Goal: Check status: Check status

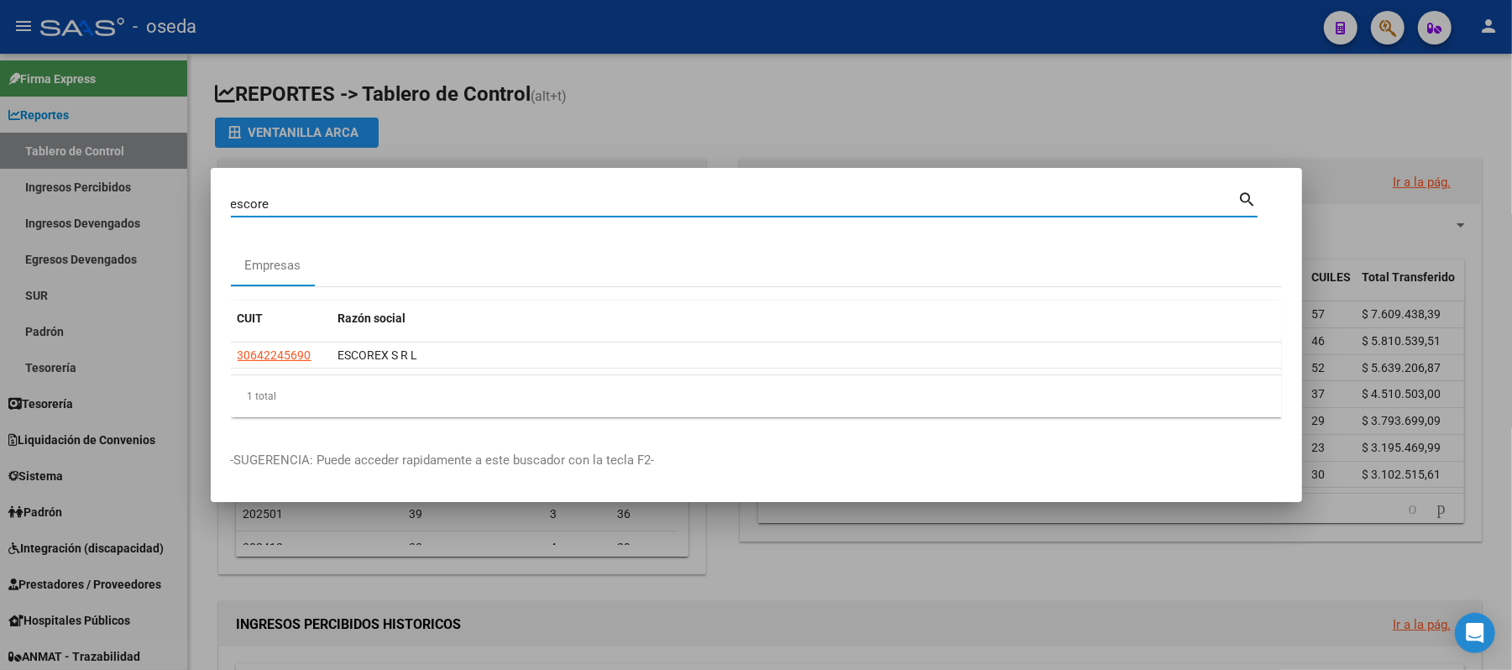
click at [333, 203] on input "escore" at bounding box center [734, 203] width 1007 height 15
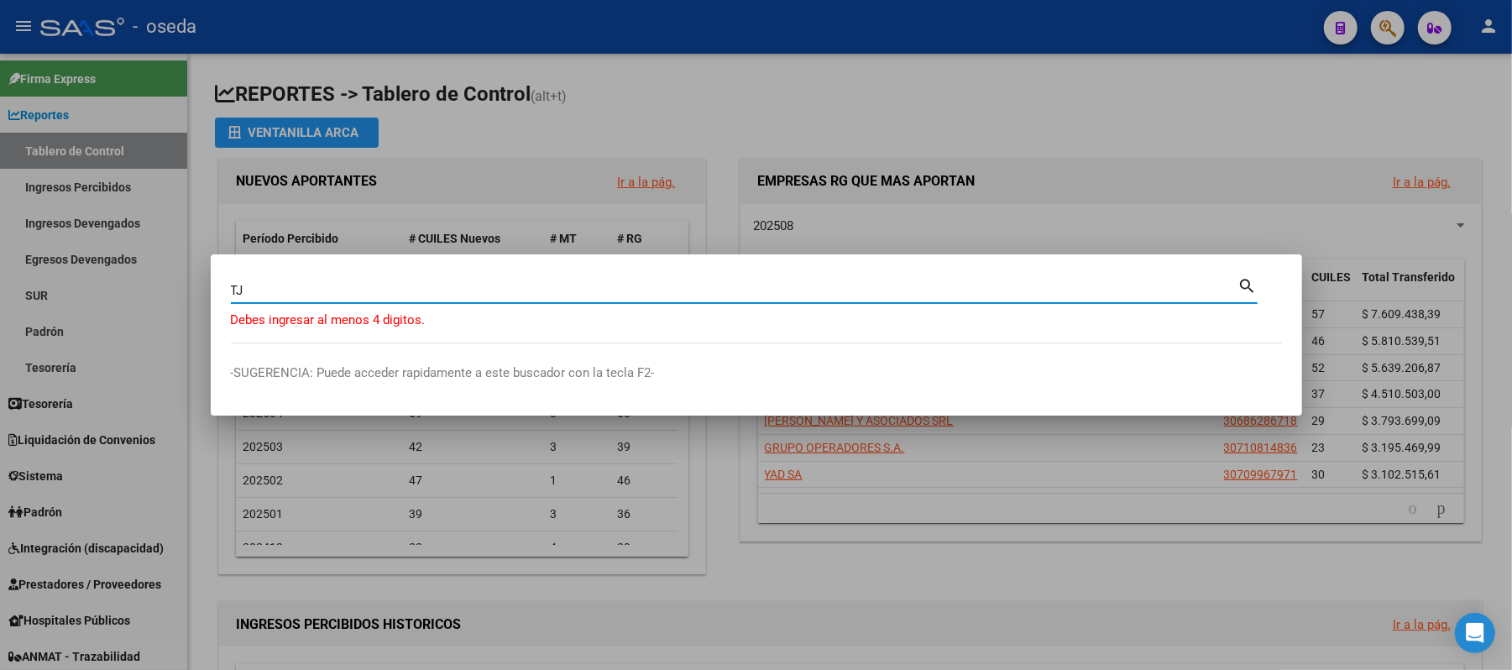
type input "T"
type input "20472078"
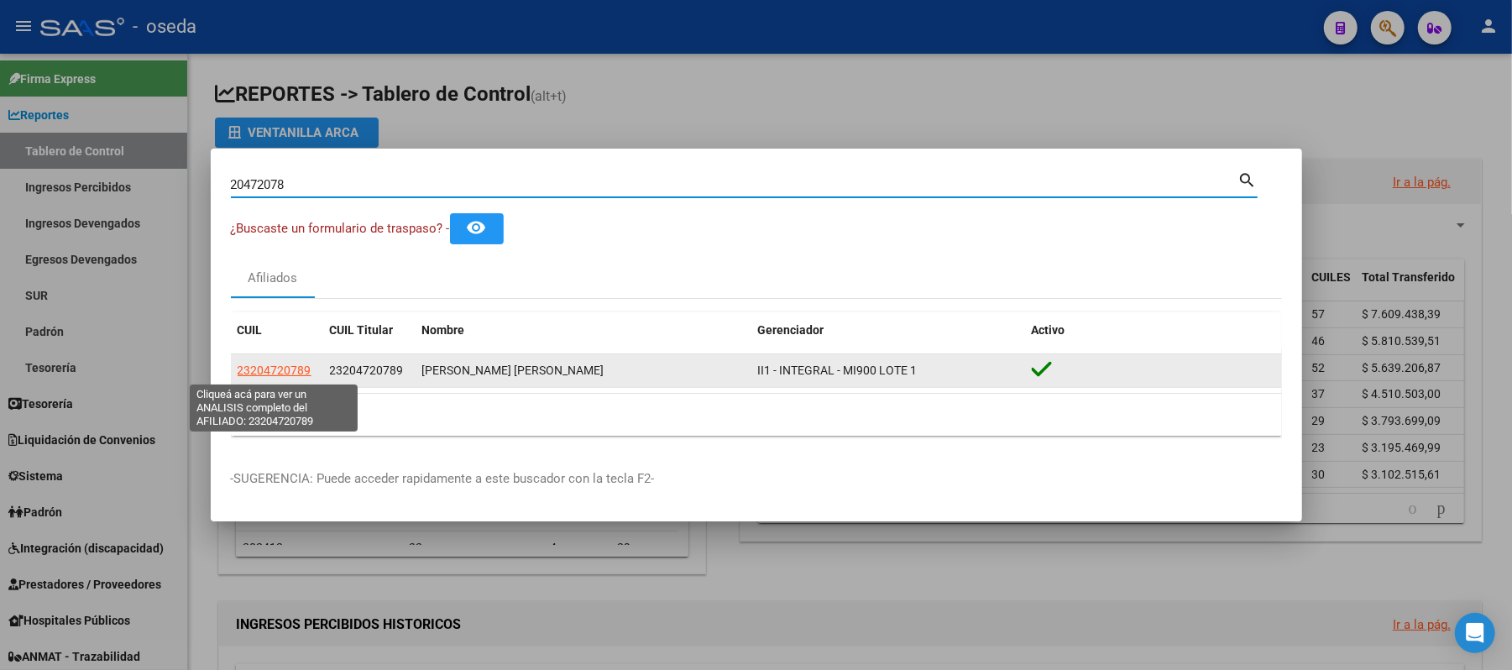
click at [262, 363] on span "23204720789" at bounding box center [275, 369] width 74 height 13
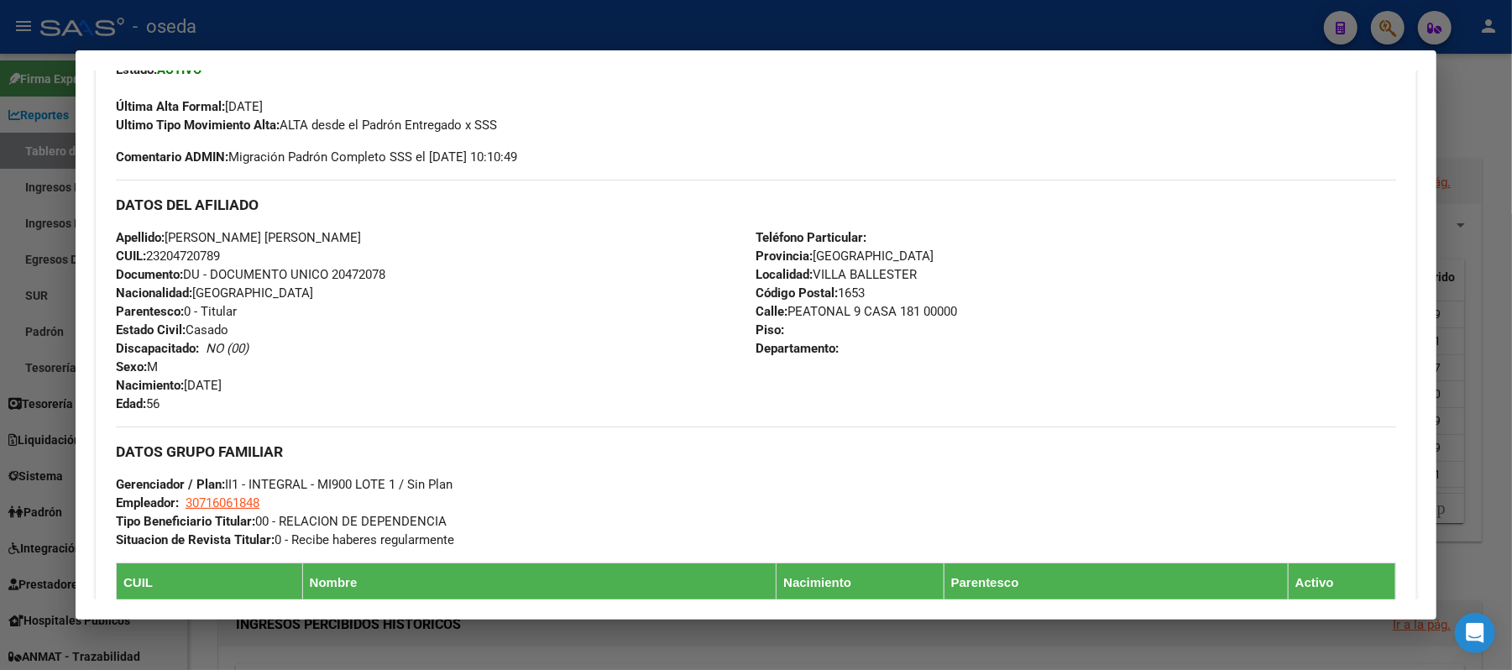
scroll to position [671, 0]
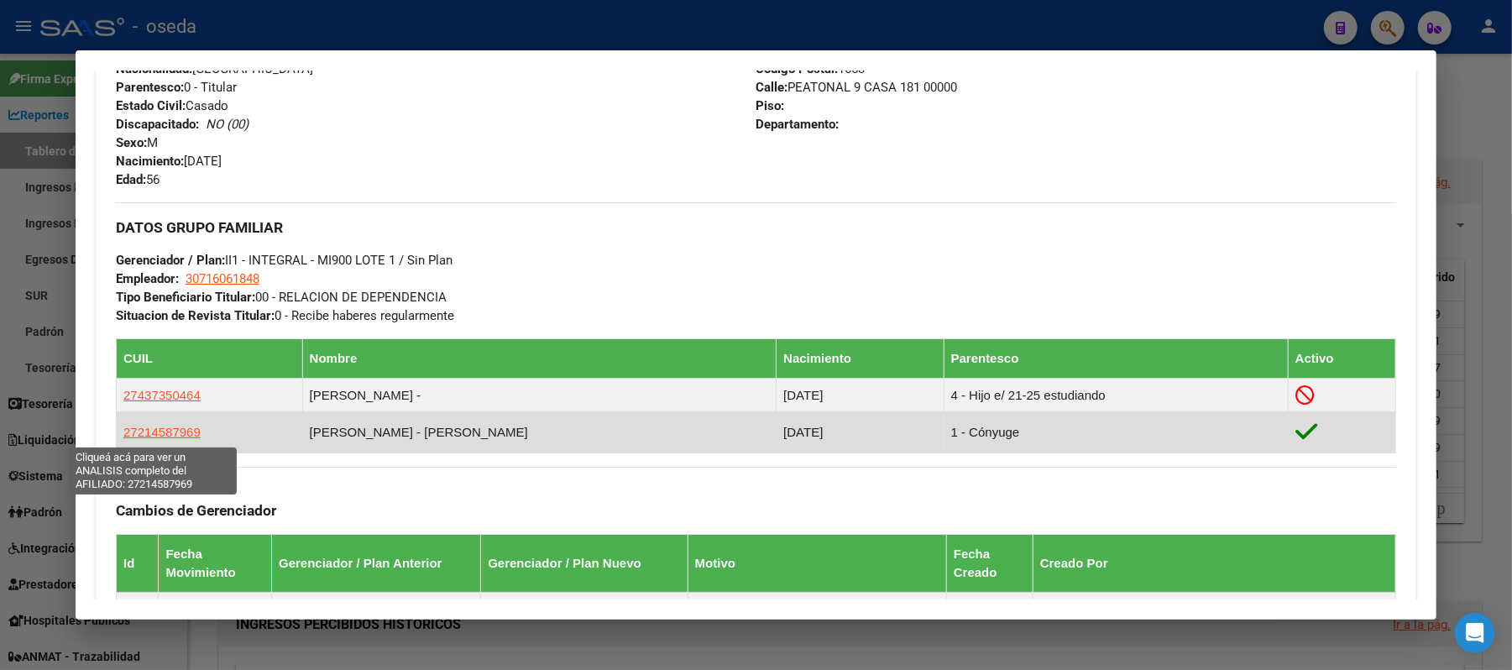
click at [170, 433] on span "27214587969" at bounding box center [161, 432] width 77 height 14
type textarea "27214587969"
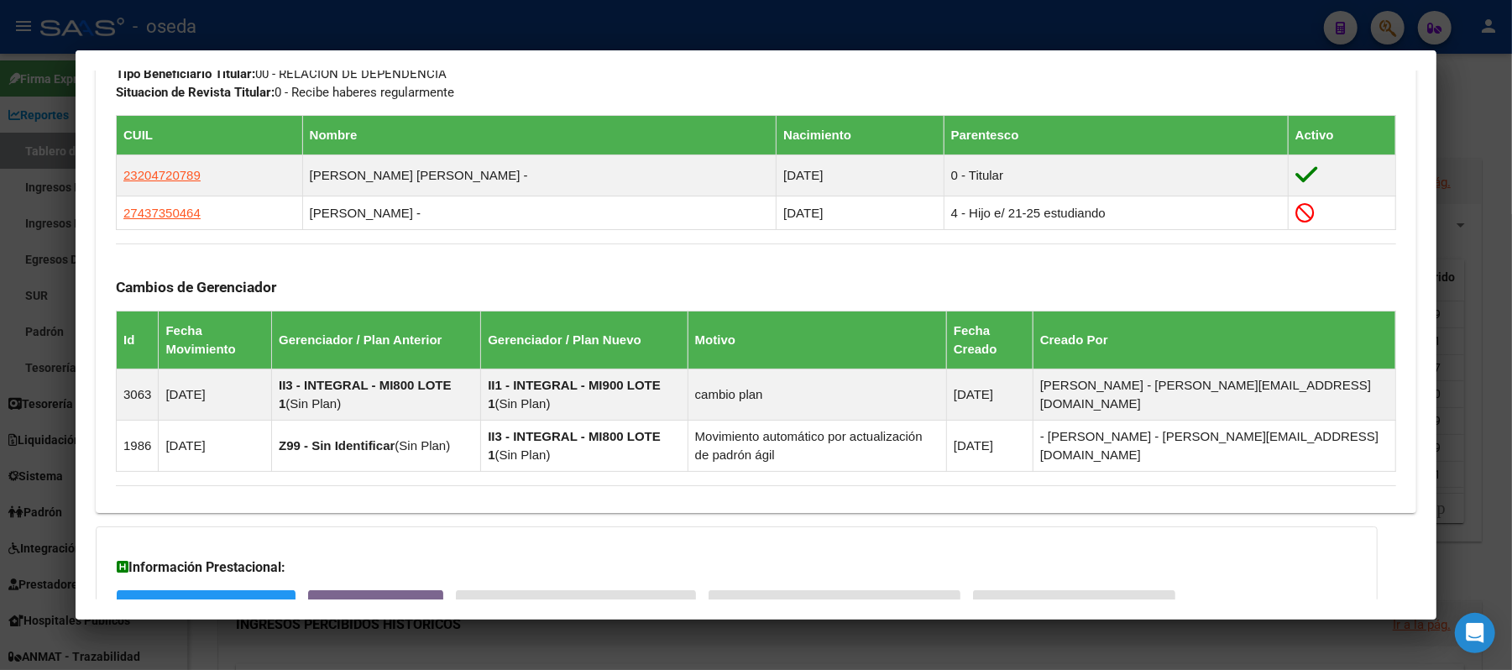
scroll to position [1072, 0]
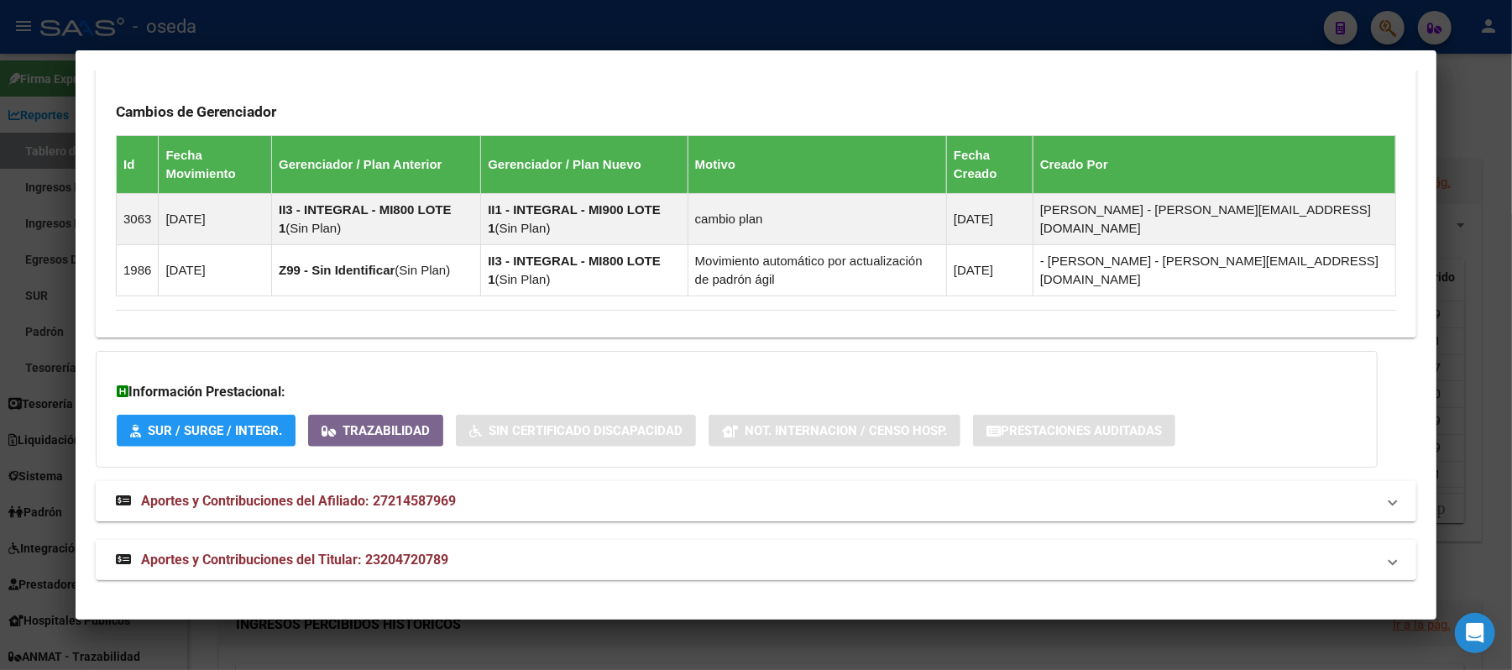
click at [337, 546] on mat-expansion-panel-header "Aportes y Contribuciones del Titular: 23204720789" at bounding box center [756, 560] width 1320 height 40
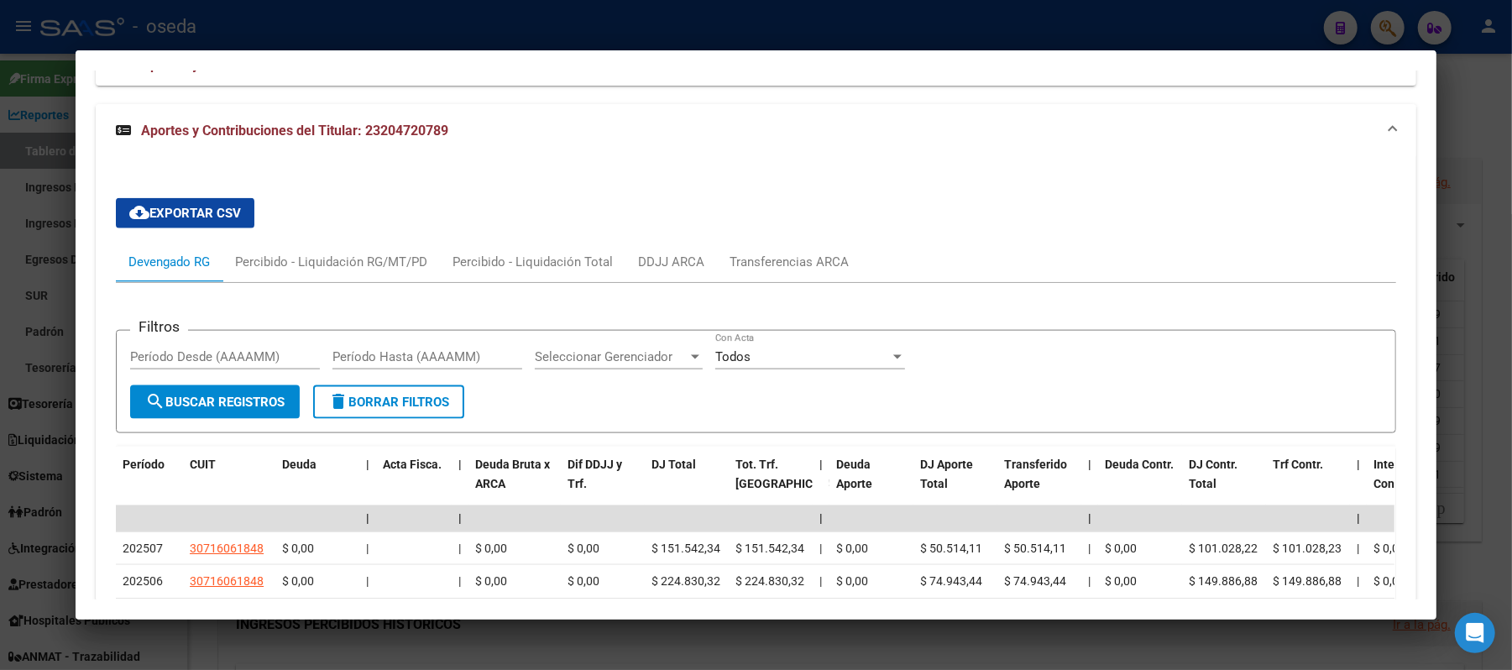
scroll to position [1170, 0]
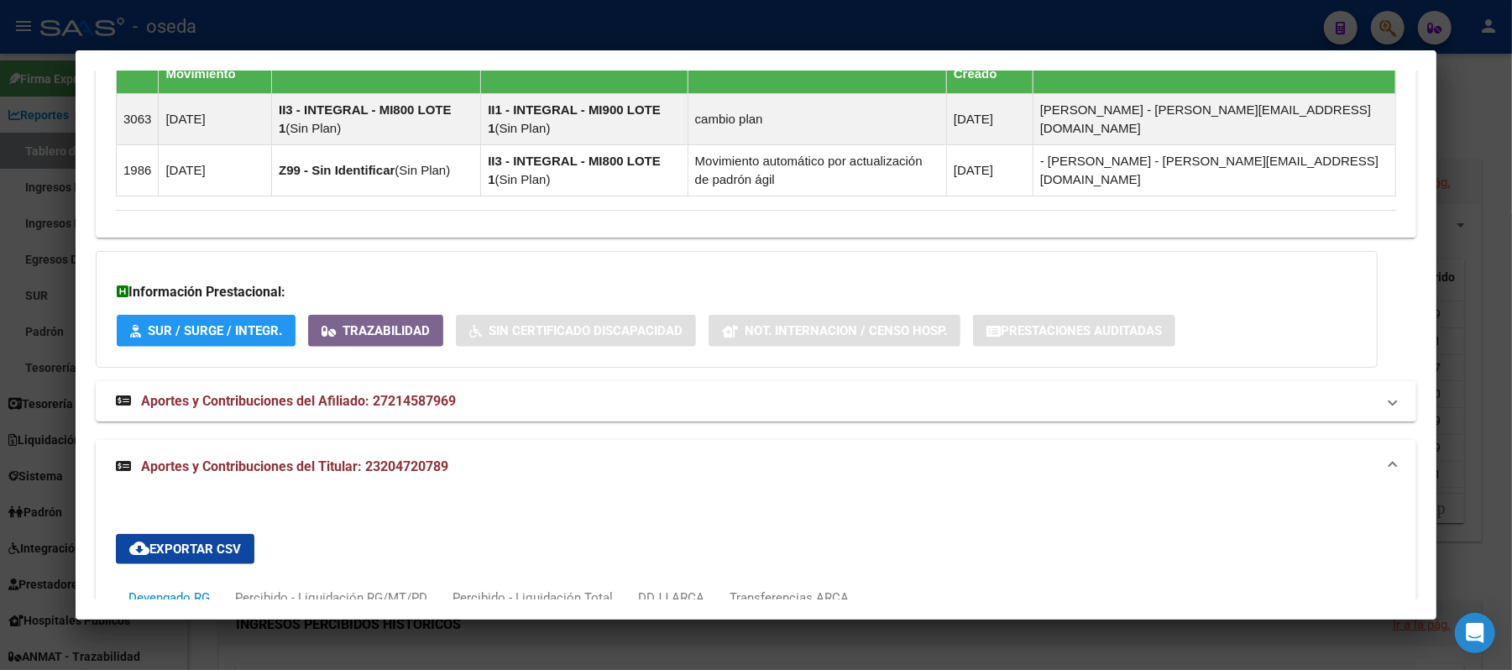
click at [408, 289] on h3 "Información Prestacional:" at bounding box center [737, 292] width 1240 height 20
drag, startPoint x: 364, startPoint y: 416, endPoint x: 371, endPoint y: 405, distance: 13.5
click at [368, 414] on mat-expansion-panel-header "Aportes y Contribuciones del Afiliado: 27214587969" at bounding box center [756, 401] width 1320 height 40
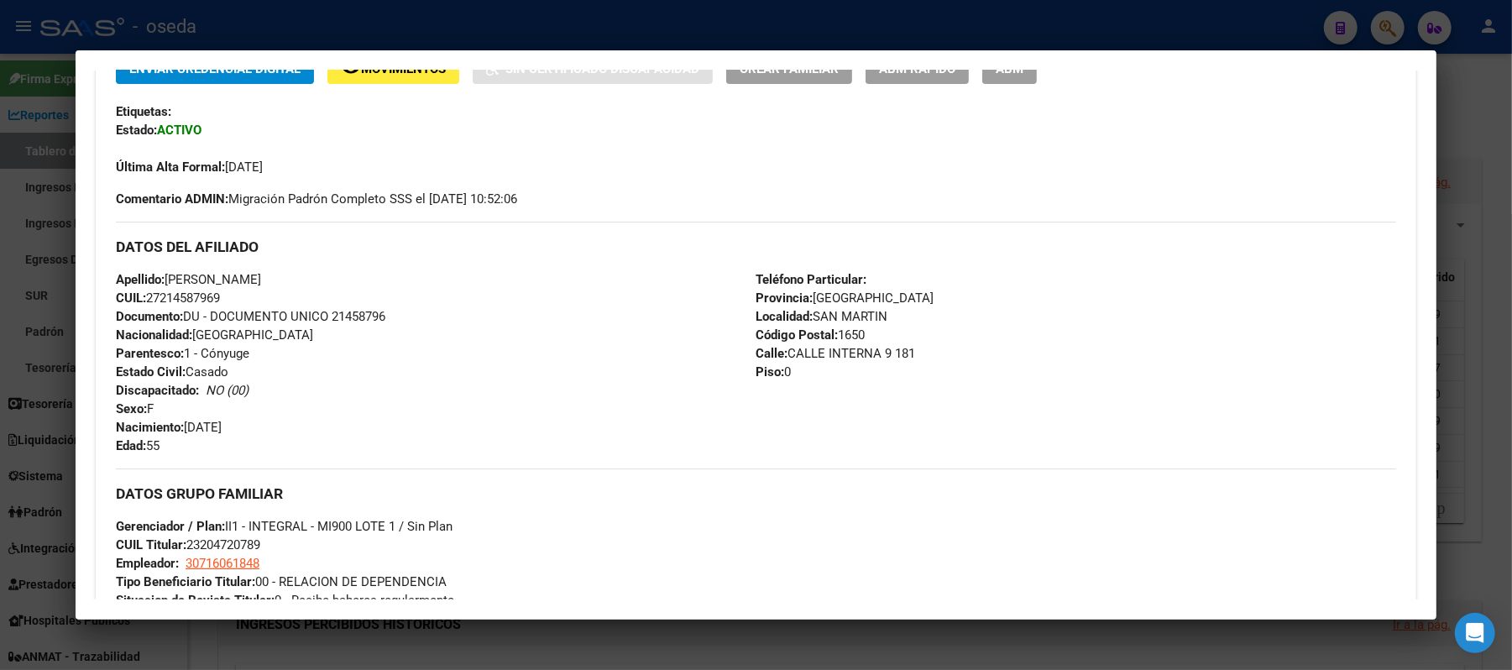
scroll to position [0, 0]
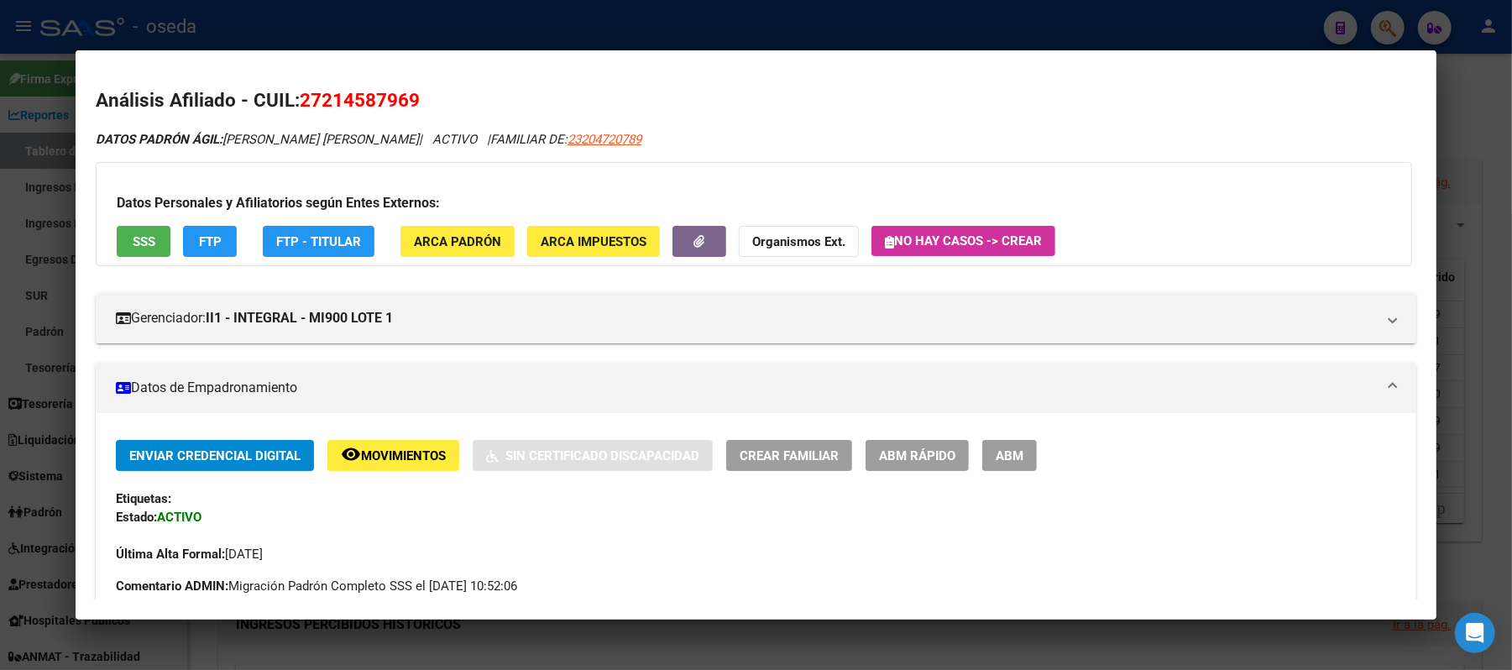
click at [133, 245] on span "SSS" at bounding box center [144, 241] width 23 height 15
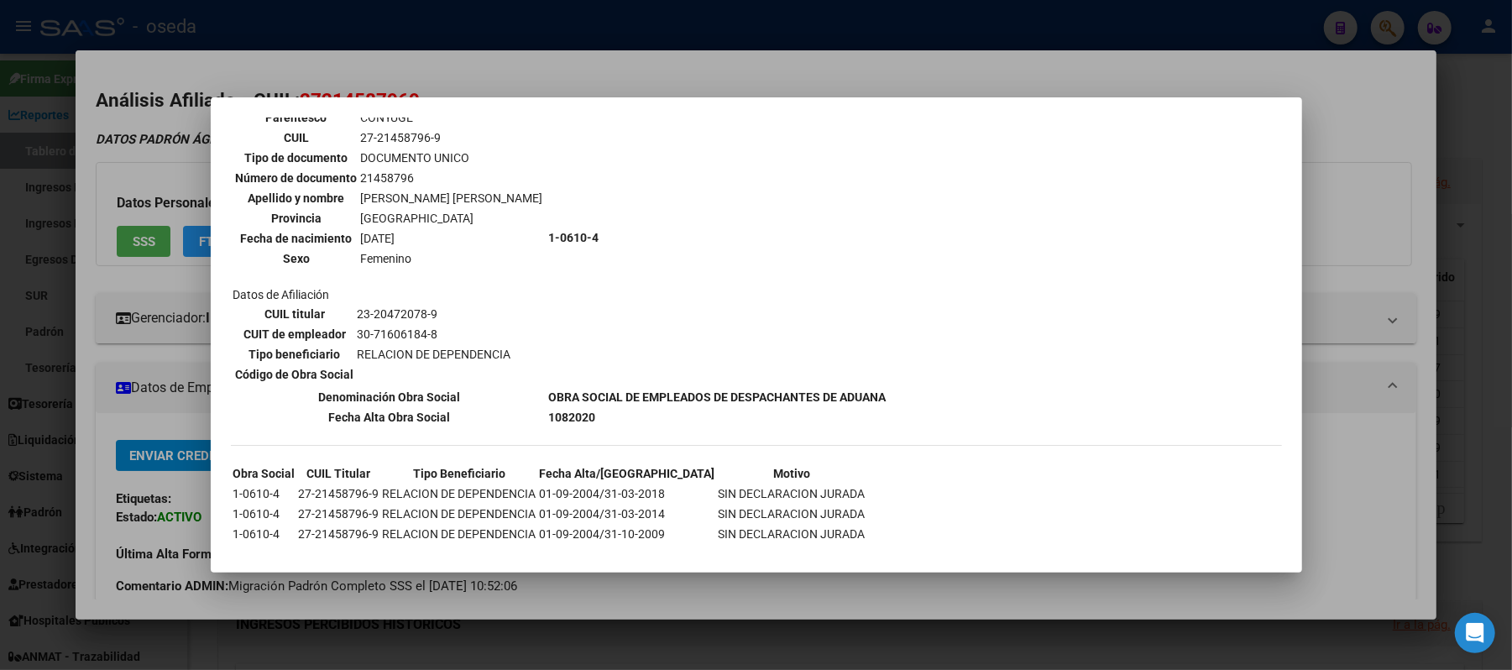
scroll to position [403, 0]
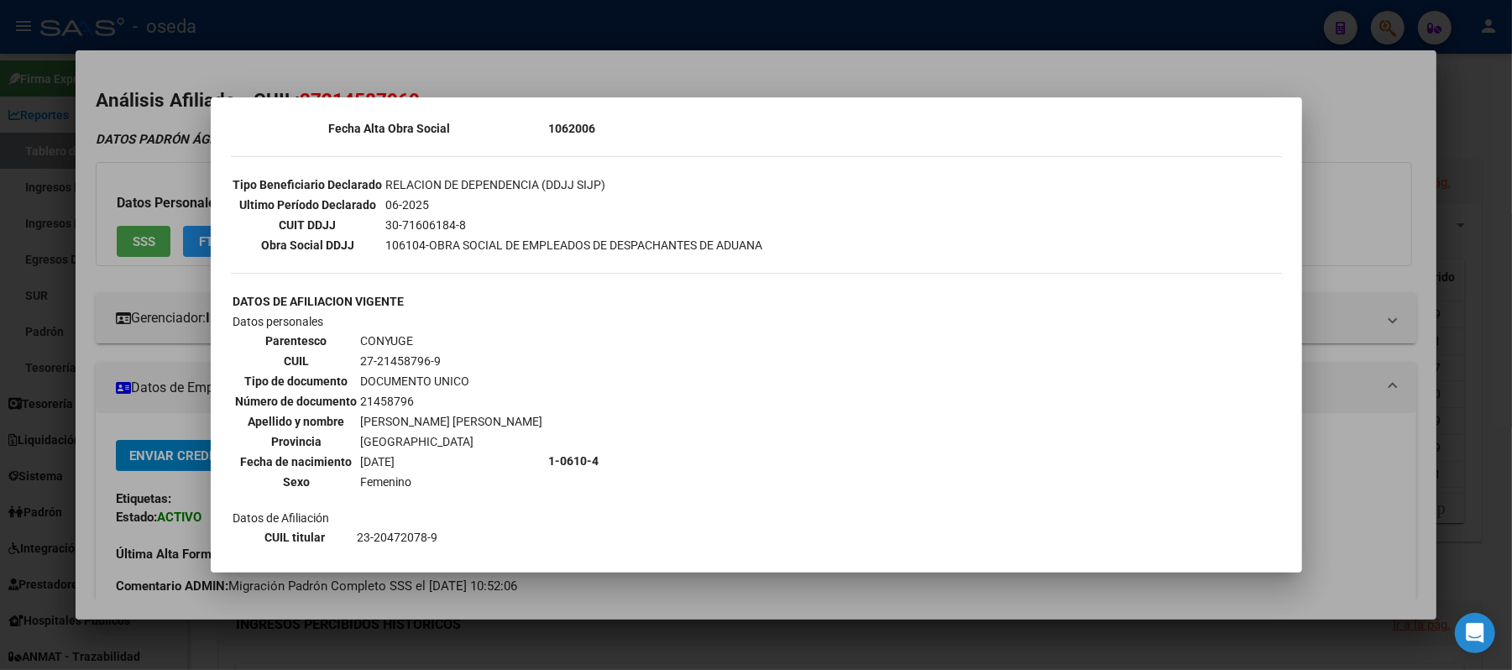
click at [1, 424] on div at bounding box center [756, 335] width 1512 height 670
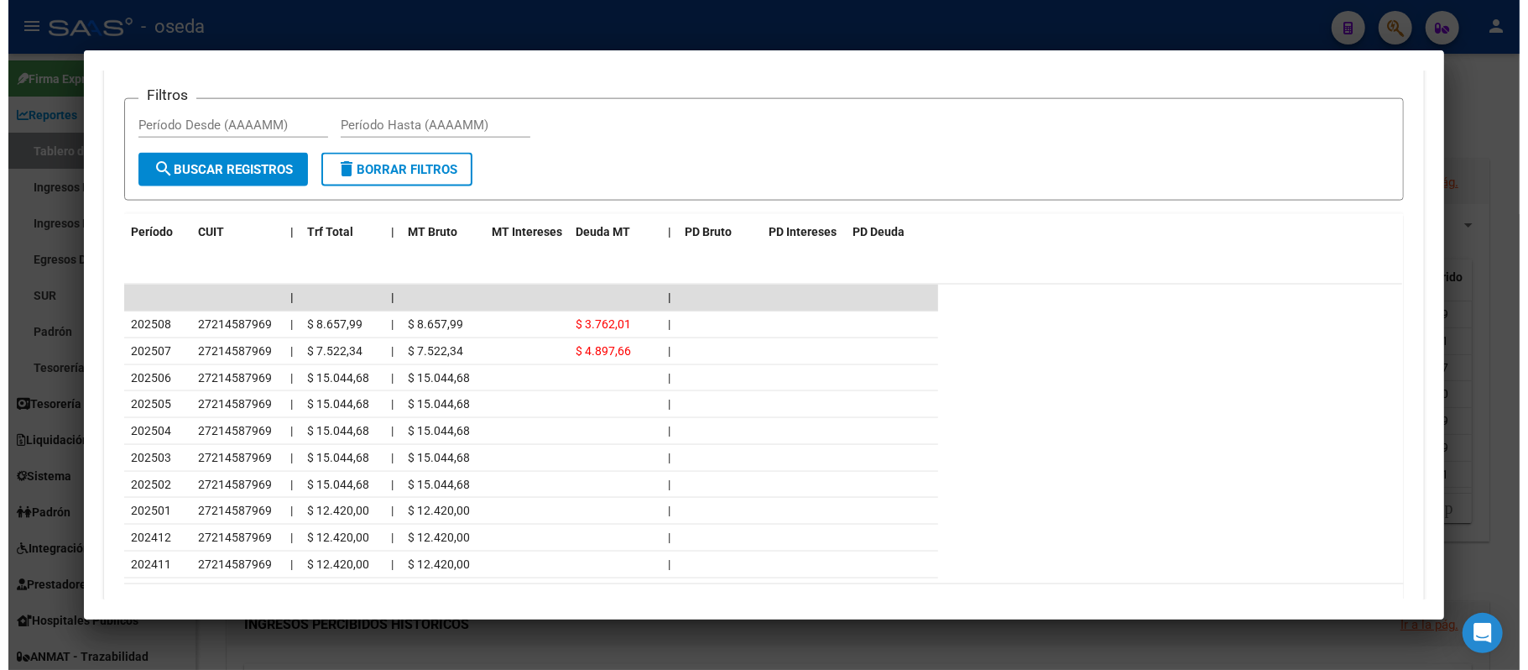
scroll to position [1455, 0]
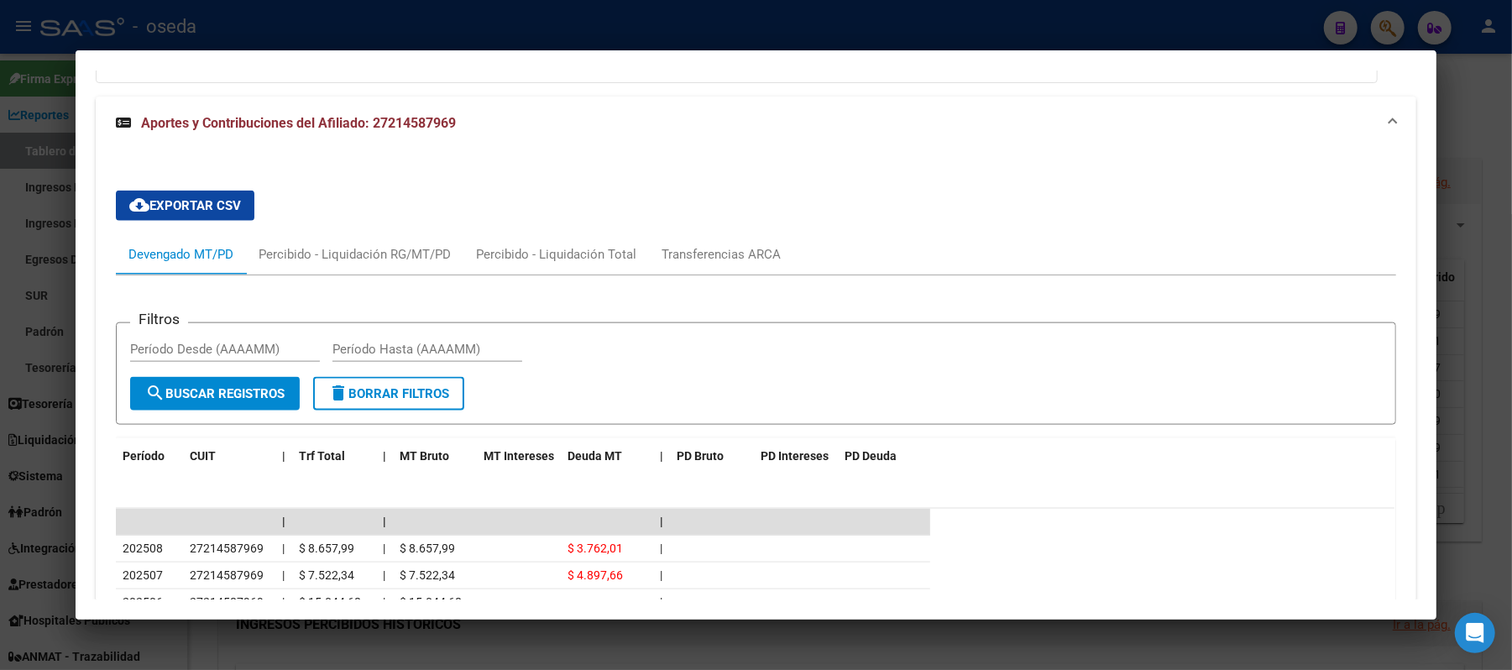
click at [4, 376] on div at bounding box center [756, 335] width 1512 height 670
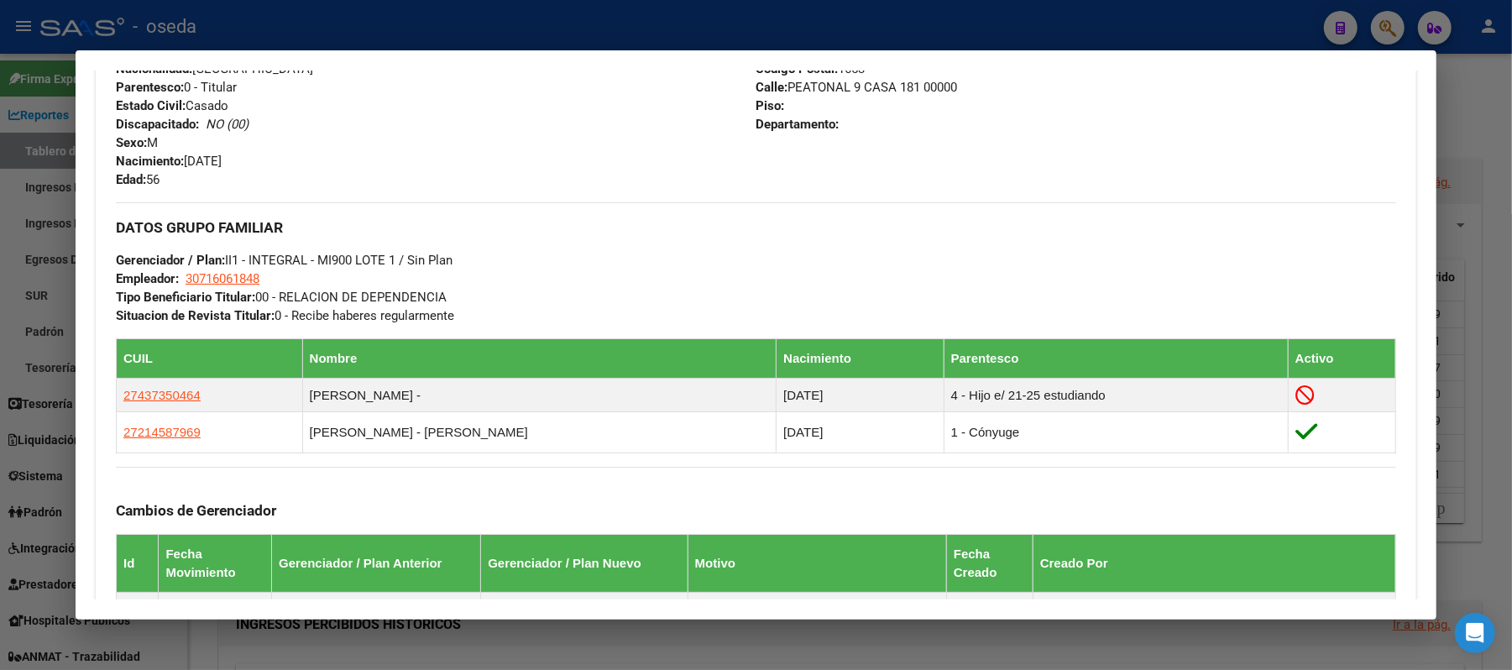
click at [4, 376] on div at bounding box center [756, 335] width 1512 height 670
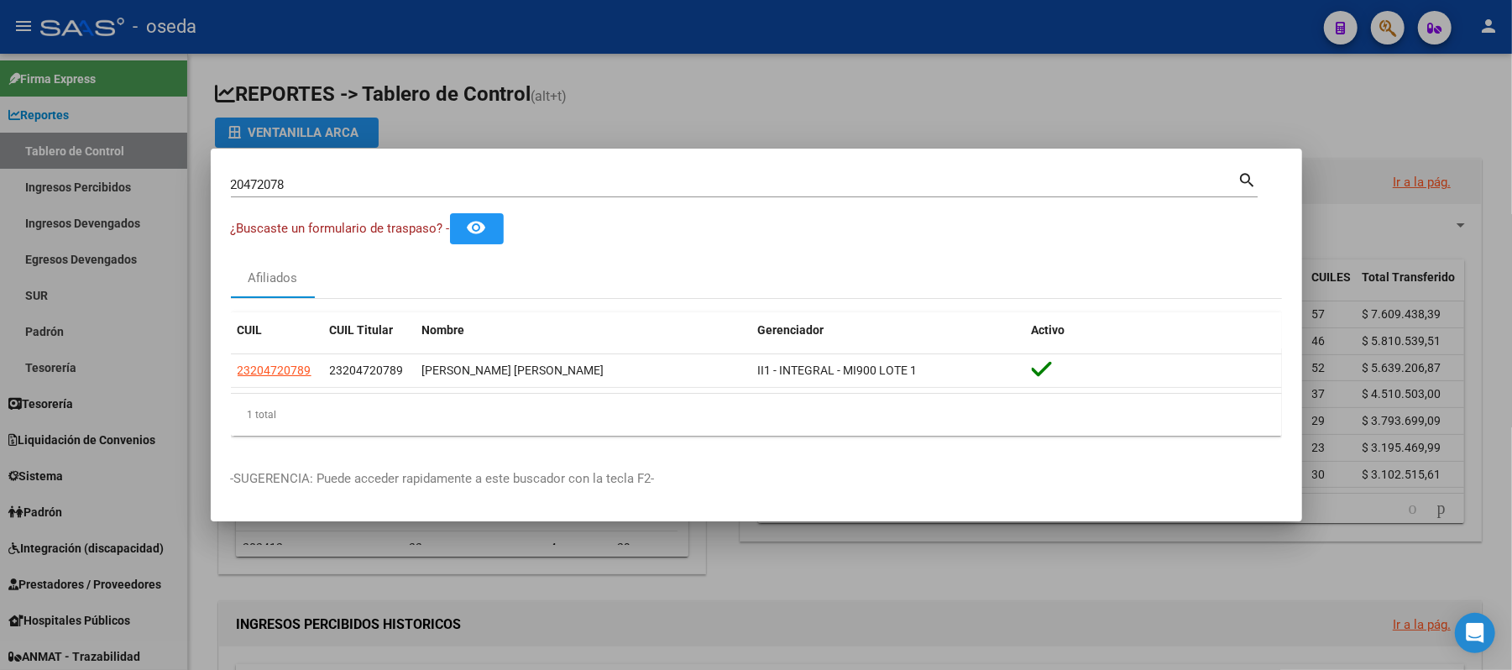
click at [60, 341] on div at bounding box center [756, 335] width 1512 height 670
